Goal: Use online tool/utility: Utilize a website feature to perform a specific function

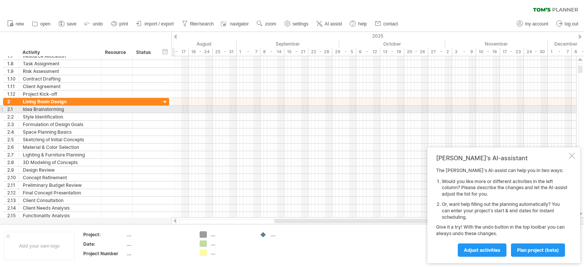
click at [1, 109] on div at bounding box center [1, 109] width 3 height 8
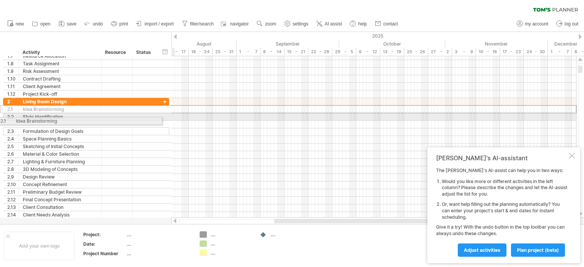
drag, startPoint x: 3, startPoint y: 110, endPoint x: 0, endPoint y: 120, distance: 10.0
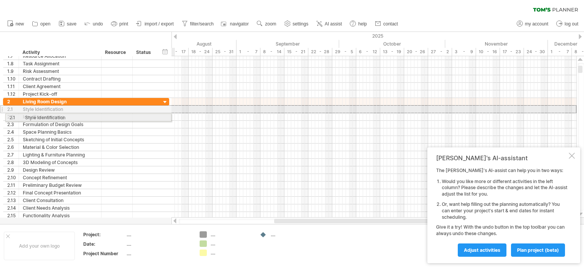
drag, startPoint x: 2, startPoint y: 108, endPoint x: 2, endPoint y: 116, distance: 8.4
click at [2, 116] on div "**********" at bounding box center [84, 109] width 169 height 220
drag, startPoint x: 2, startPoint y: 111, endPoint x: 2, endPoint y: 115, distance: 4.2
click at [2, 115] on div "**********" at bounding box center [84, 112] width 169 height 227
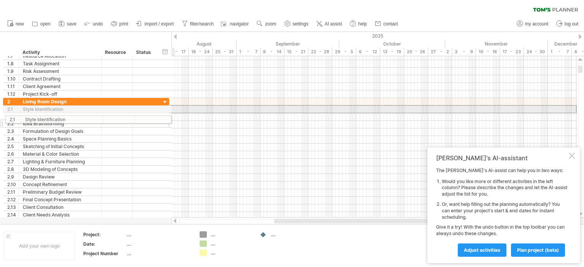
drag, startPoint x: 1, startPoint y: 111, endPoint x: 1, endPoint y: 120, distance: 8.7
click at [3, 120] on div "**********" at bounding box center [86, 162] width 166 height 128
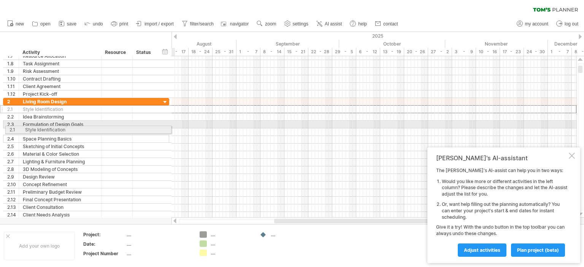
drag, startPoint x: 2, startPoint y: 108, endPoint x: 2, endPoint y: 128, distance: 20.9
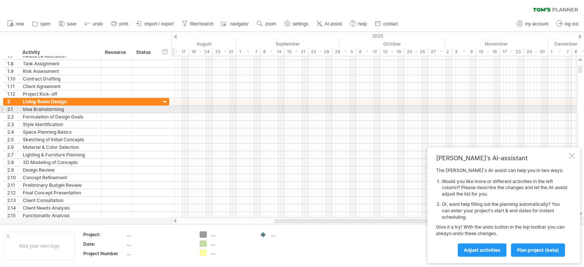
click at [4, 108] on div "2.1" at bounding box center [11, 109] width 16 height 7
click at [10, 109] on div "2.1" at bounding box center [12, 109] width 11 height 7
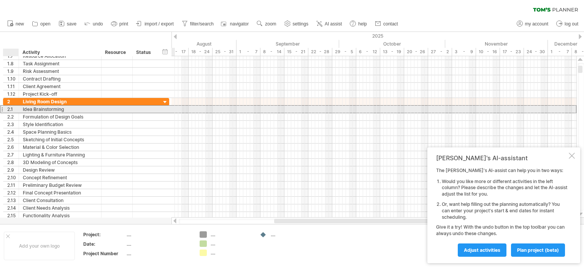
click at [10, 109] on div "2.1" at bounding box center [12, 109] width 11 height 7
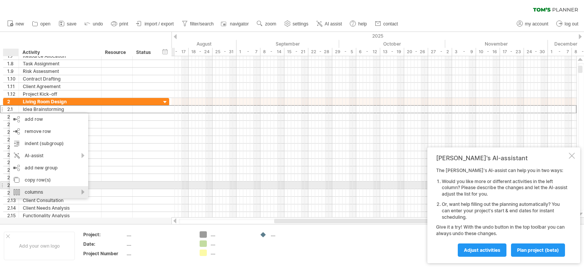
click at [38, 188] on div "columns" at bounding box center [49, 192] width 78 height 12
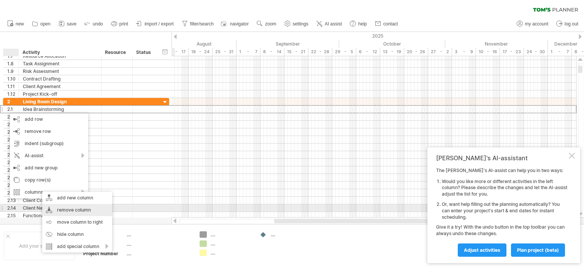
drag, startPoint x: 74, startPoint y: 208, endPoint x: 80, endPoint y: 205, distance: 7.3
click at [74, 208] on div "remove column" at bounding box center [77, 210] width 70 height 12
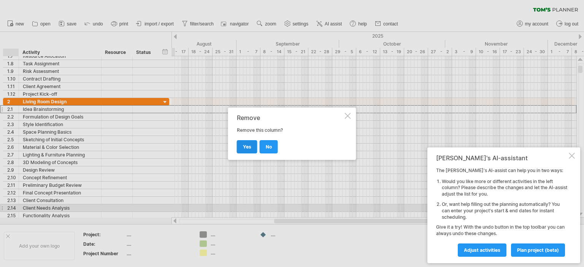
click at [246, 143] on link "yes" at bounding box center [247, 146] width 21 height 13
